Goal: Find specific page/section: Find specific page/section

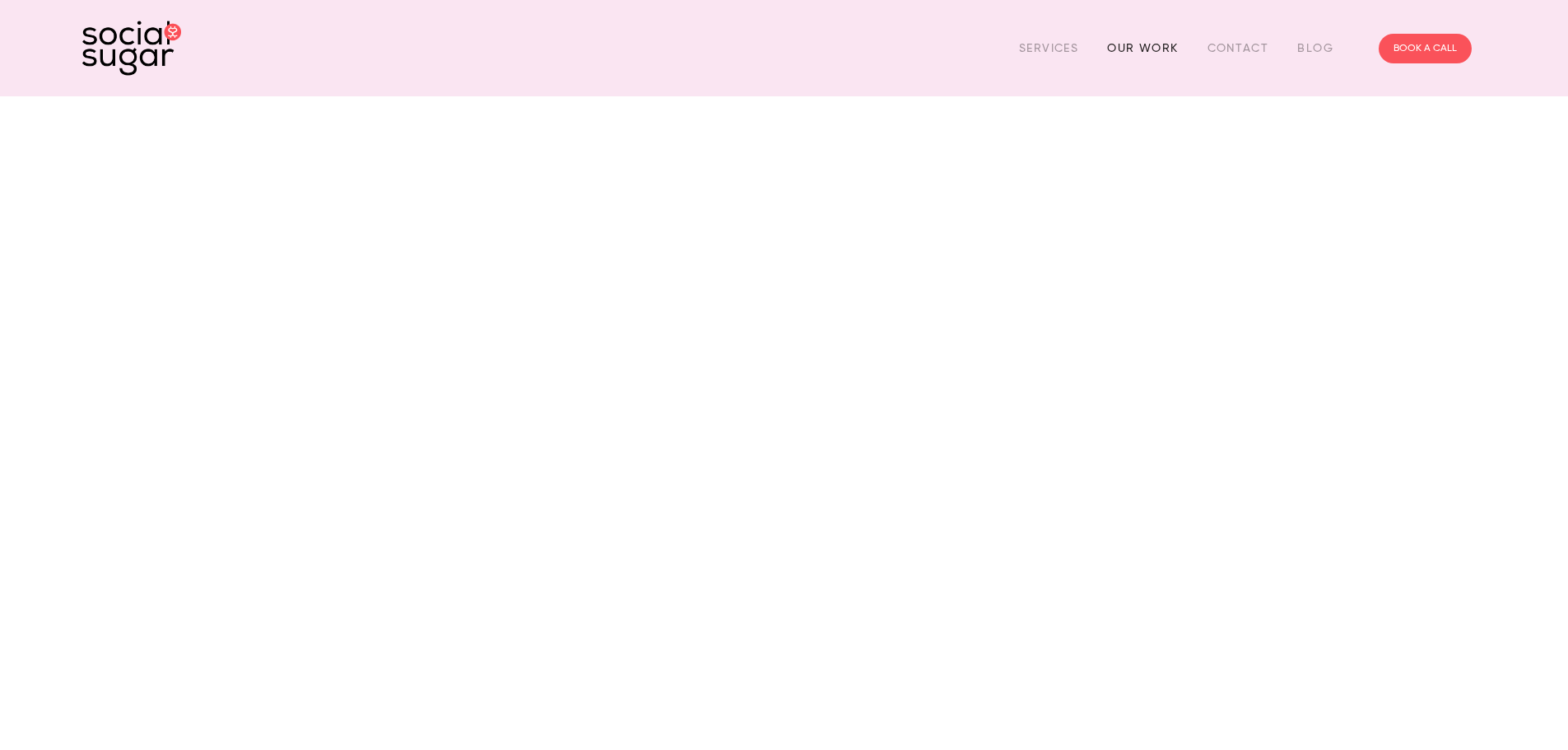
click at [1162, 50] on link "Our Work" at bounding box center [1142, 47] width 71 height 26
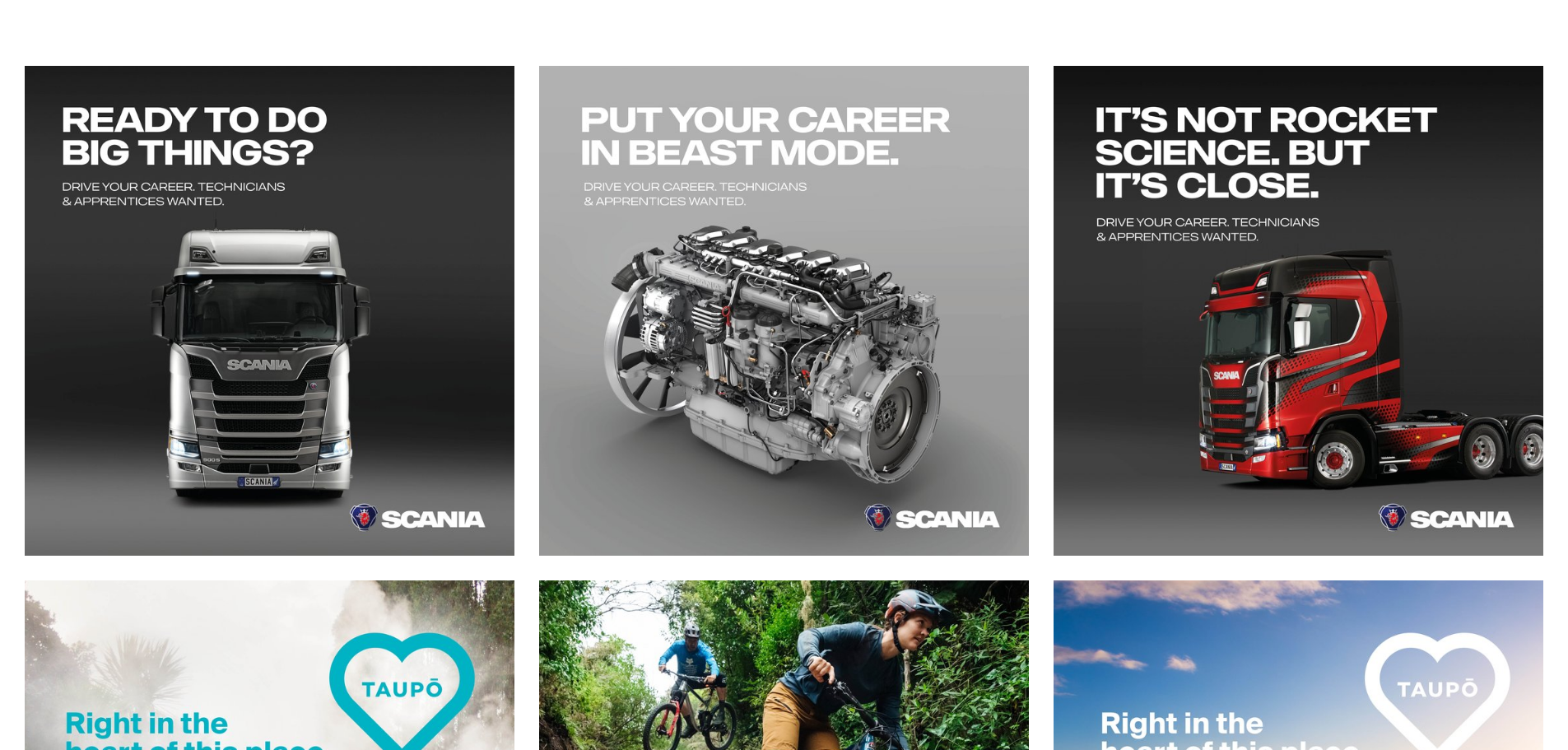
scroll to position [330, 0]
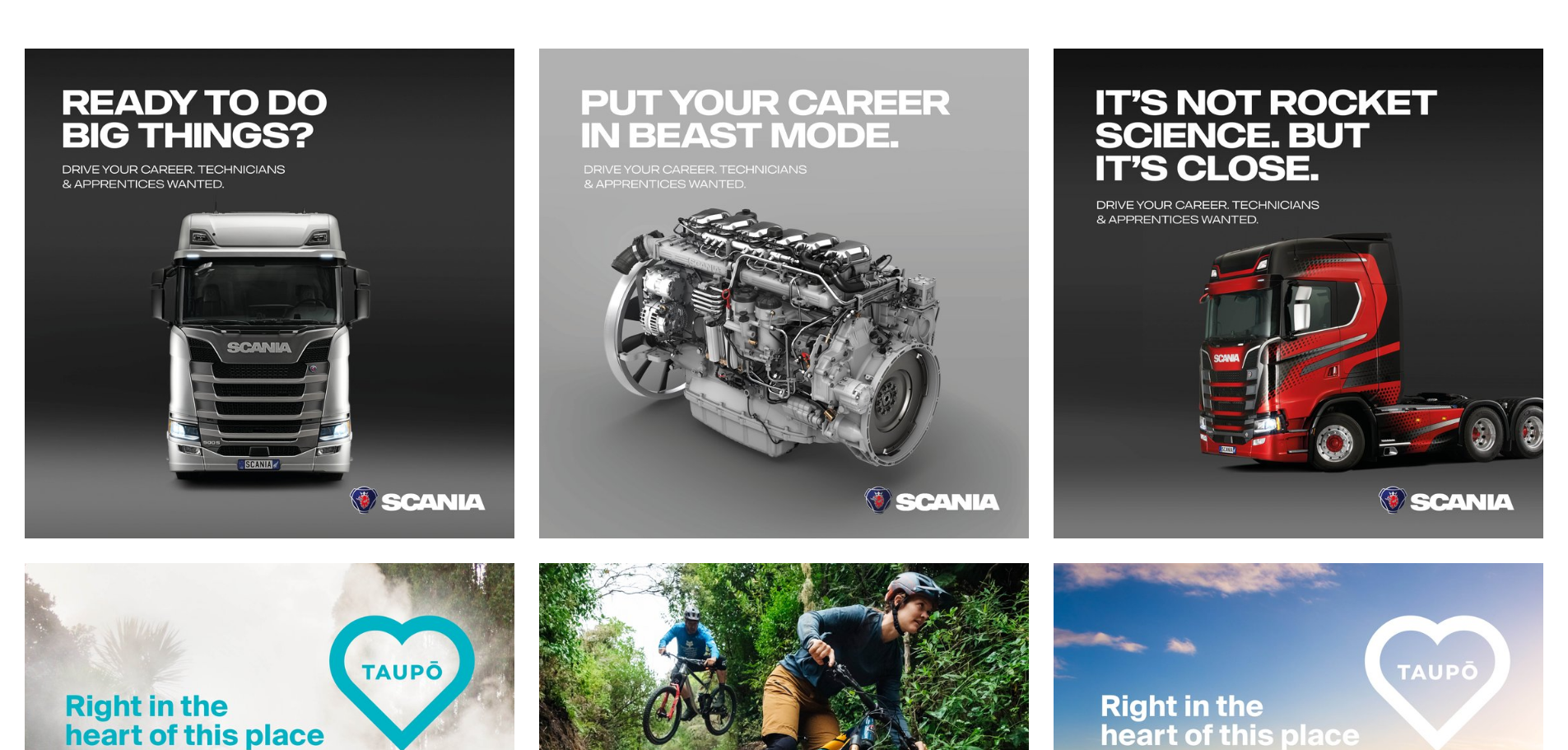
click at [1042, 388] on article at bounding box center [795, 305] width 514 height 514
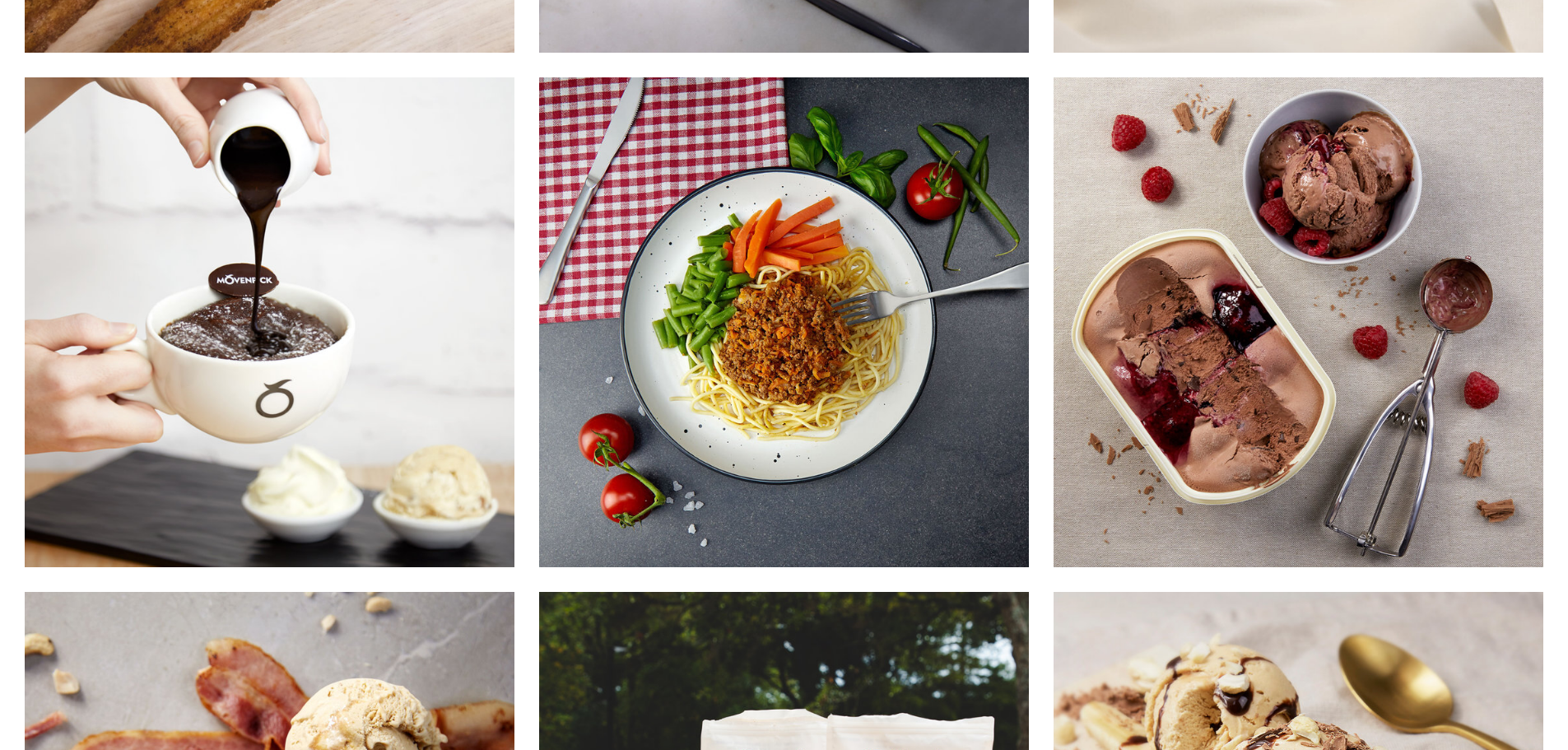
scroll to position [8560, 0]
